Goal: Task Accomplishment & Management: Use online tool/utility

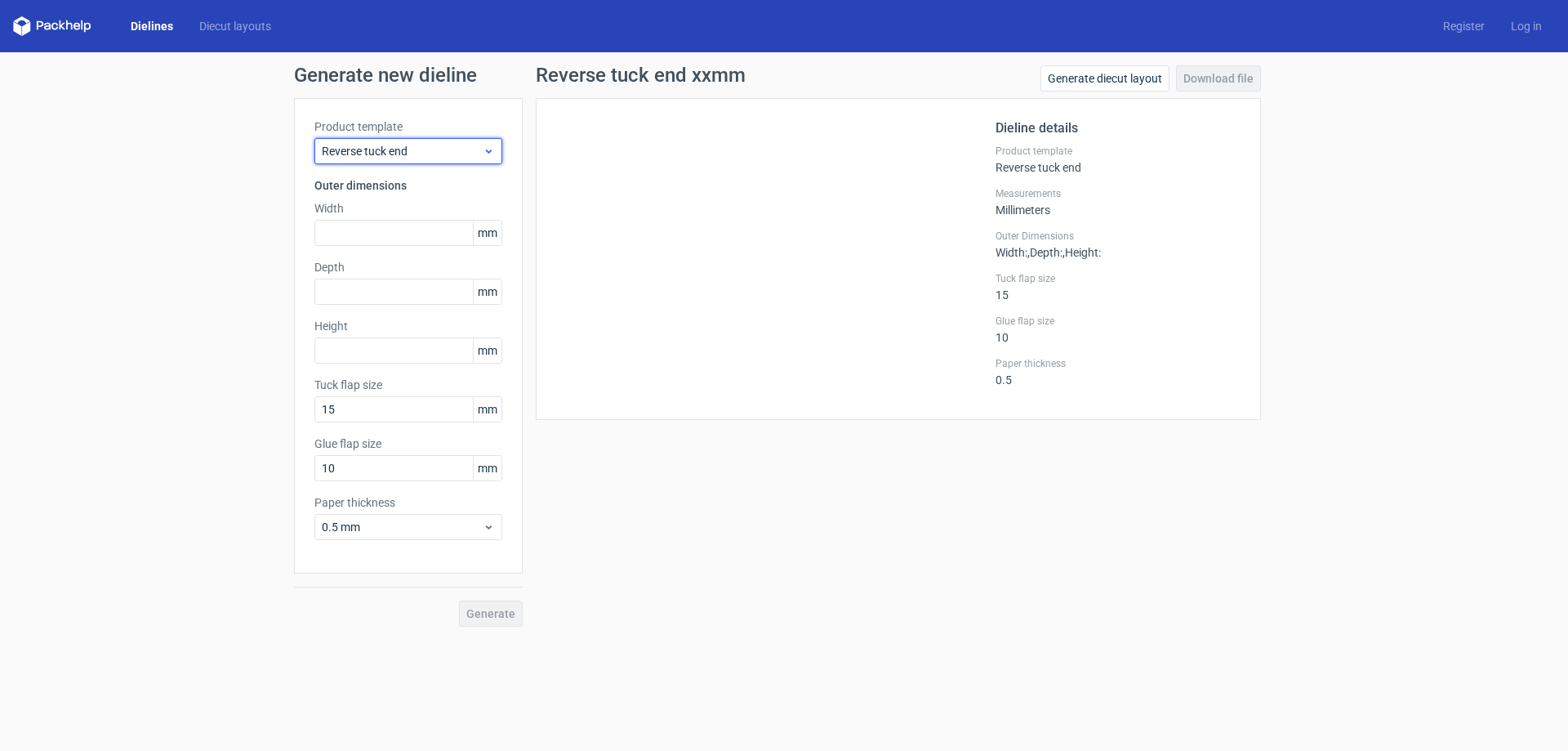
click at [486, 156] on icon at bounding box center [488, 152] width 12 height 13
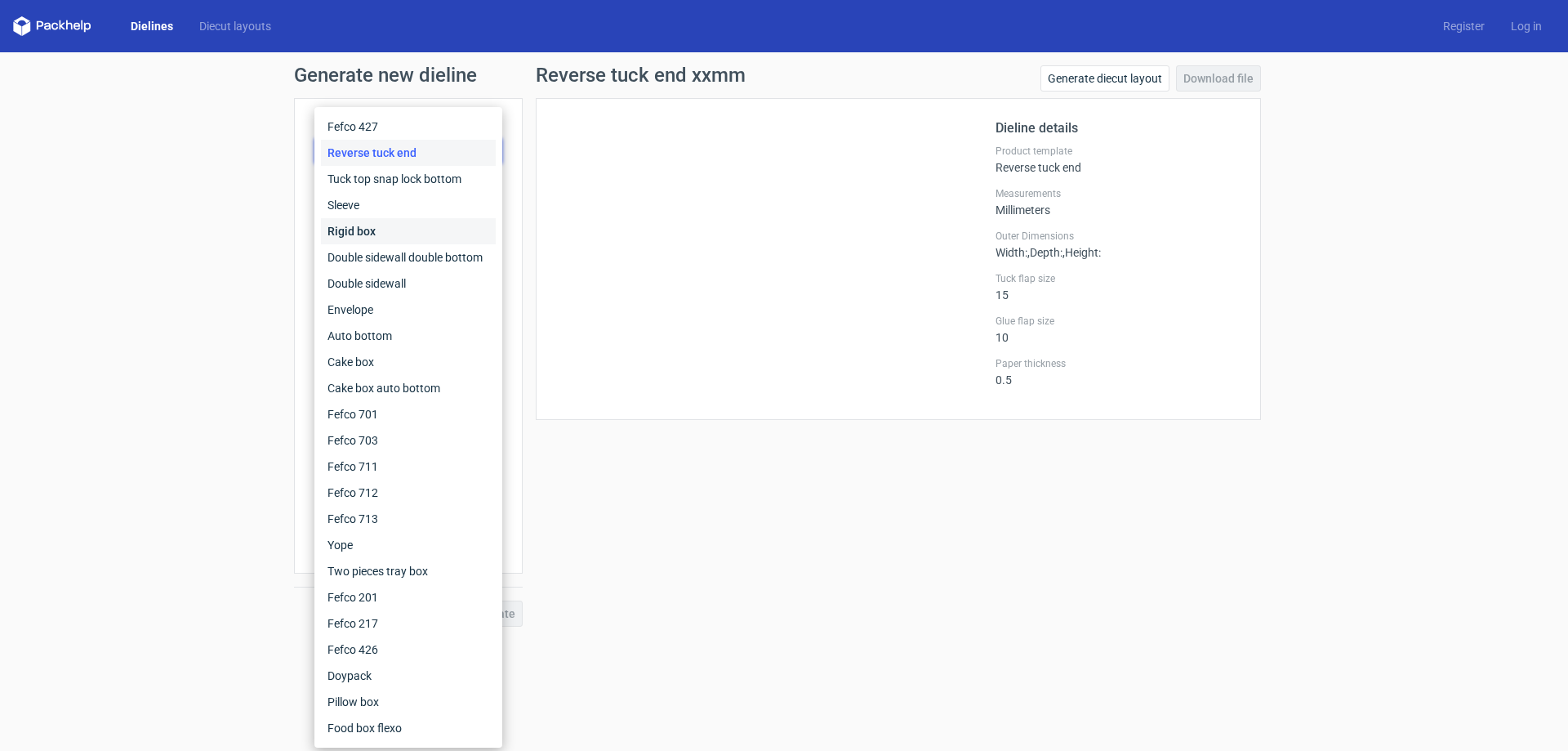
click at [343, 228] on div "Rigid box" at bounding box center [408, 231] width 174 height 26
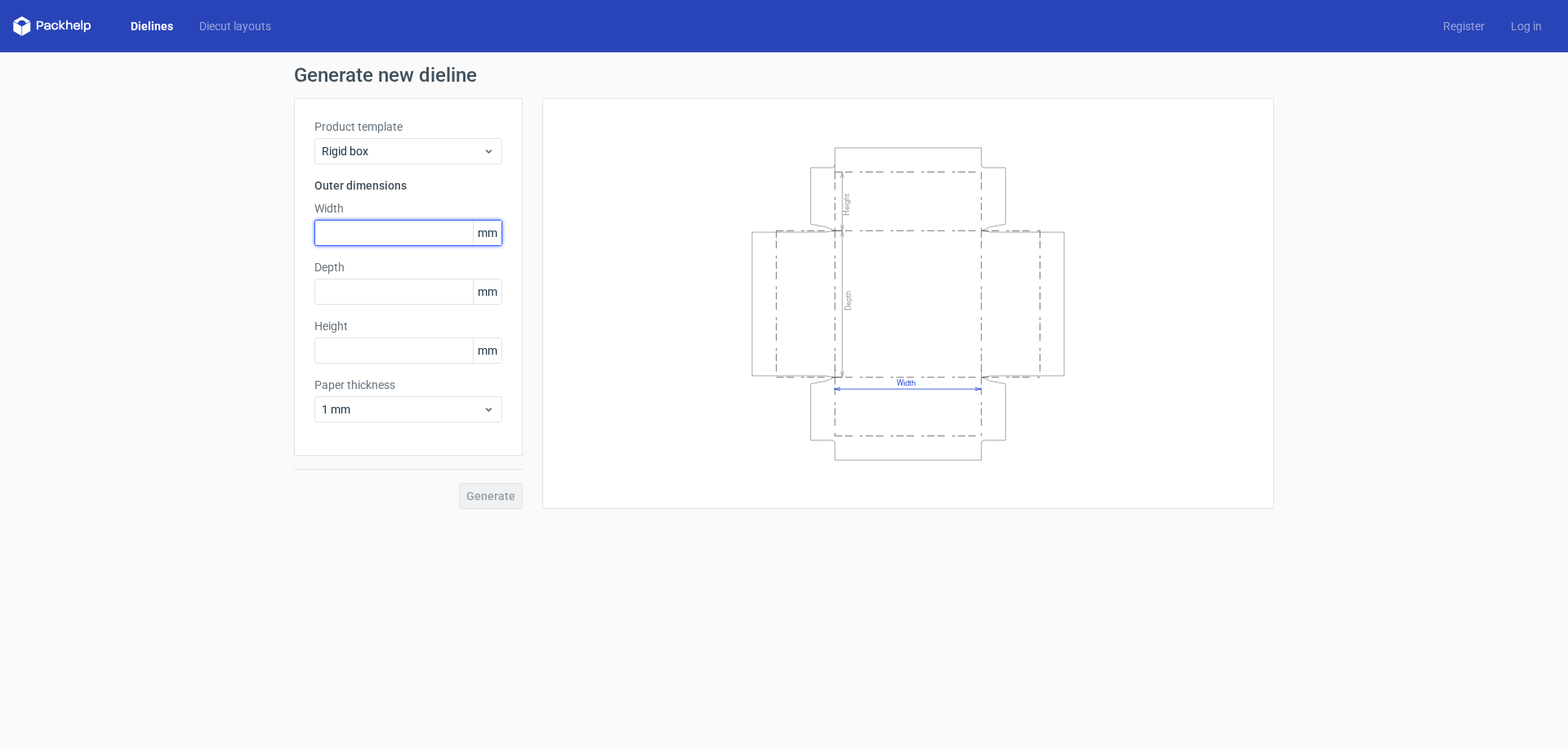
click at [347, 228] on input "text" at bounding box center [408, 233] width 188 height 26
type input "4"
type input "85"
click at [377, 298] on input "text" at bounding box center [408, 292] width 188 height 26
type input "177"
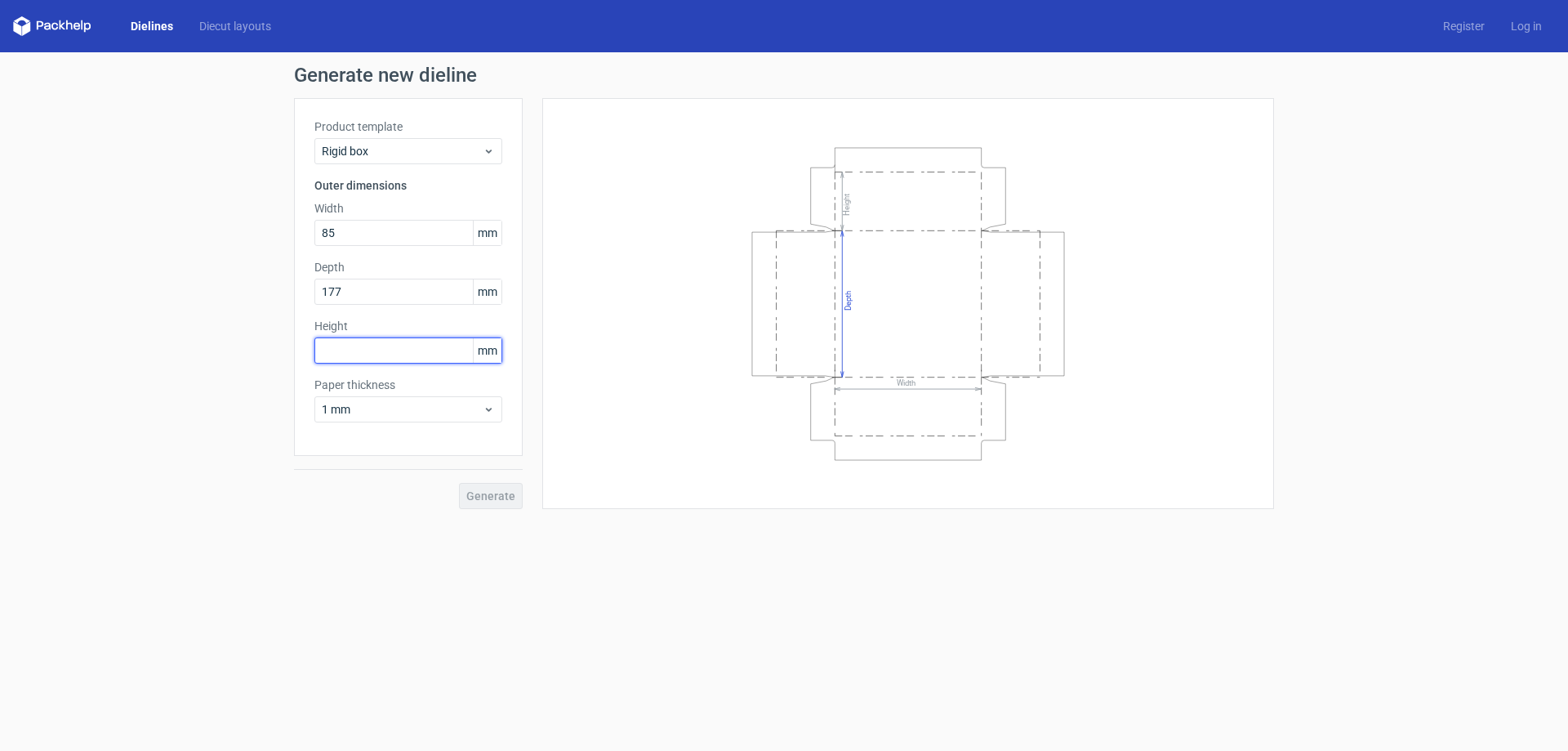
click at [372, 358] on input "text" at bounding box center [408, 351] width 188 height 26
type input "45"
click at [486, 492] on span "Generate" at bounding box center [491, 496] width 49 height 12
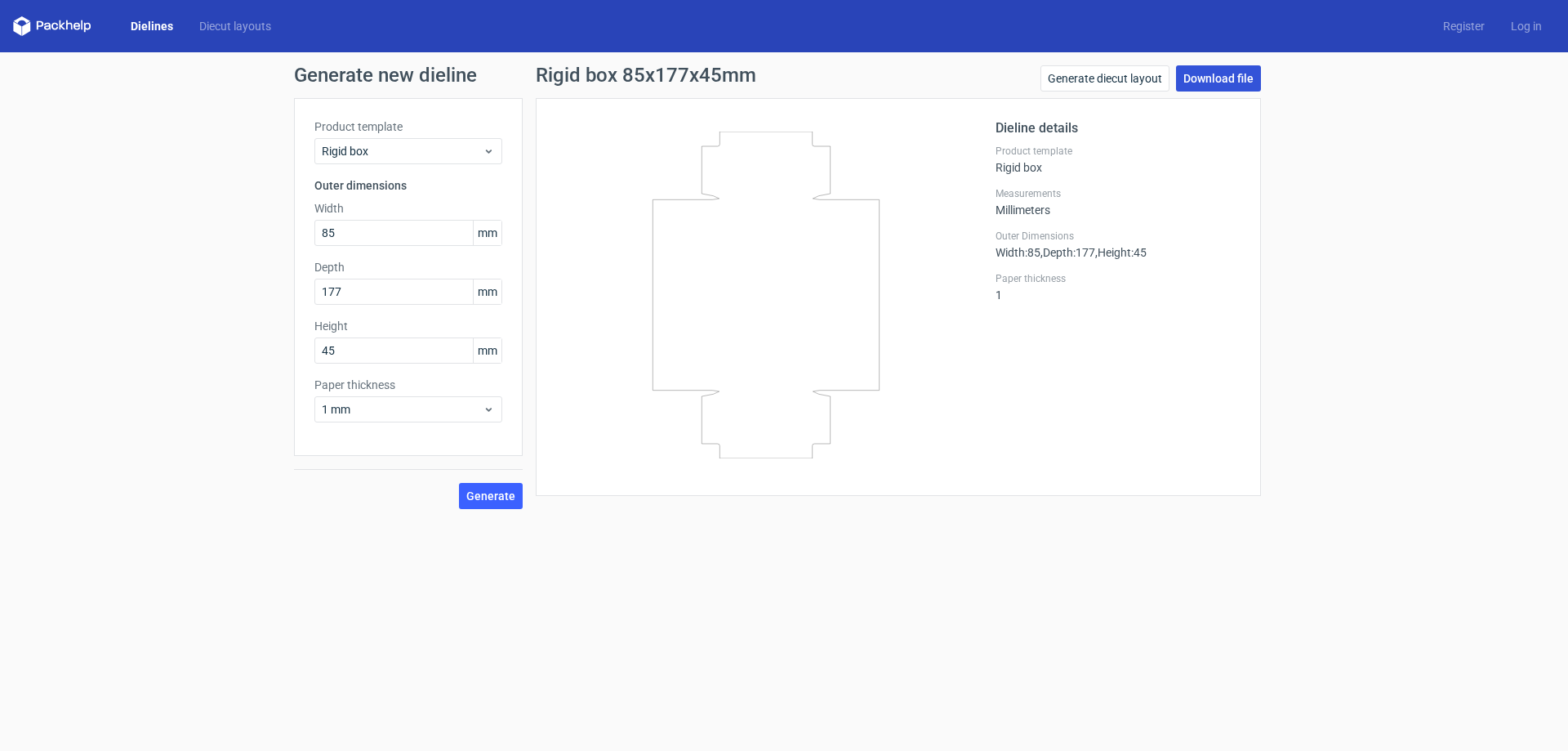
click at [1216, 82] on link "Download file" at bounding box center [1217, 78] width 85 height 26
